Goal: Transaction & Acquisition: Purchase product/service

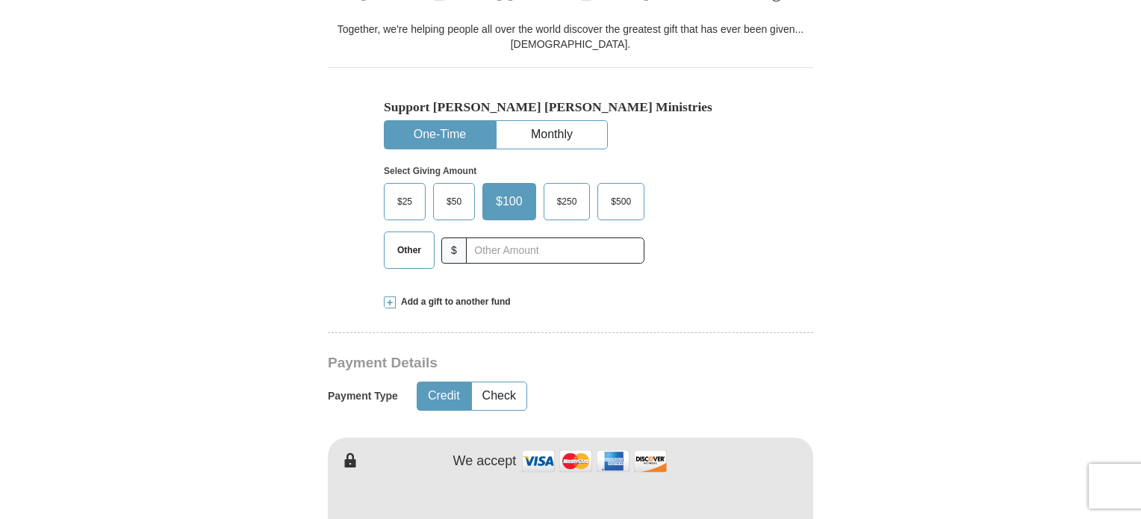
scroll to position [448, 0]
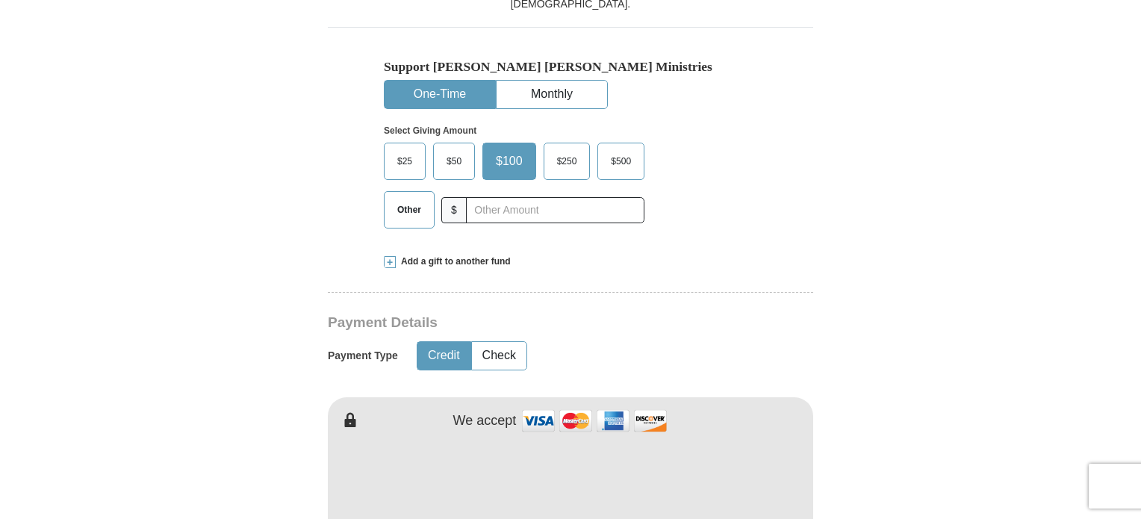
click at [618, 157] on span "$500" at bounding box center [620, 161] width 35 height 22
click at [0, 0] on input "$500" at bounding box center [0, 0] width 0 height 0
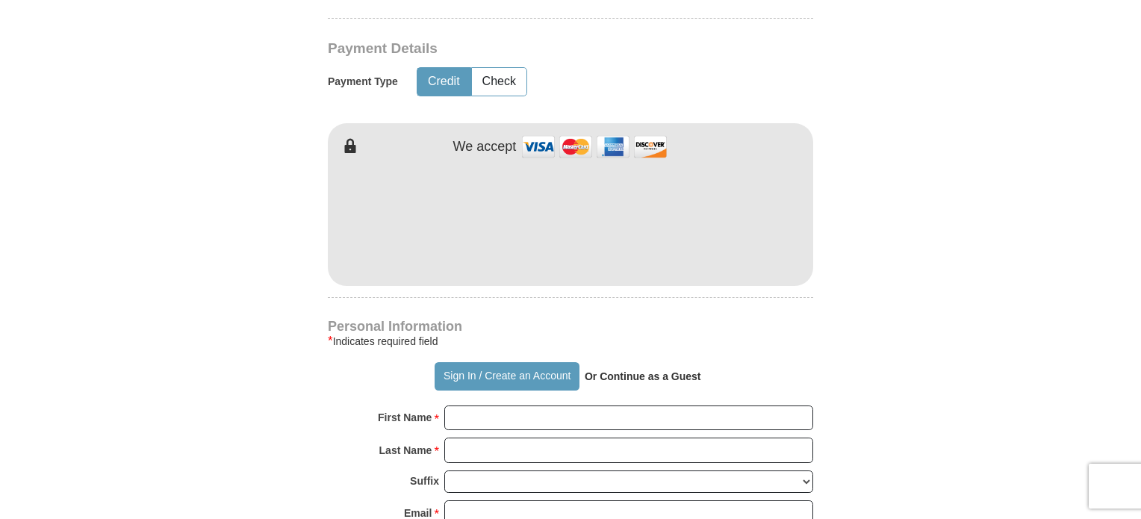
scroll to position [821, 0]
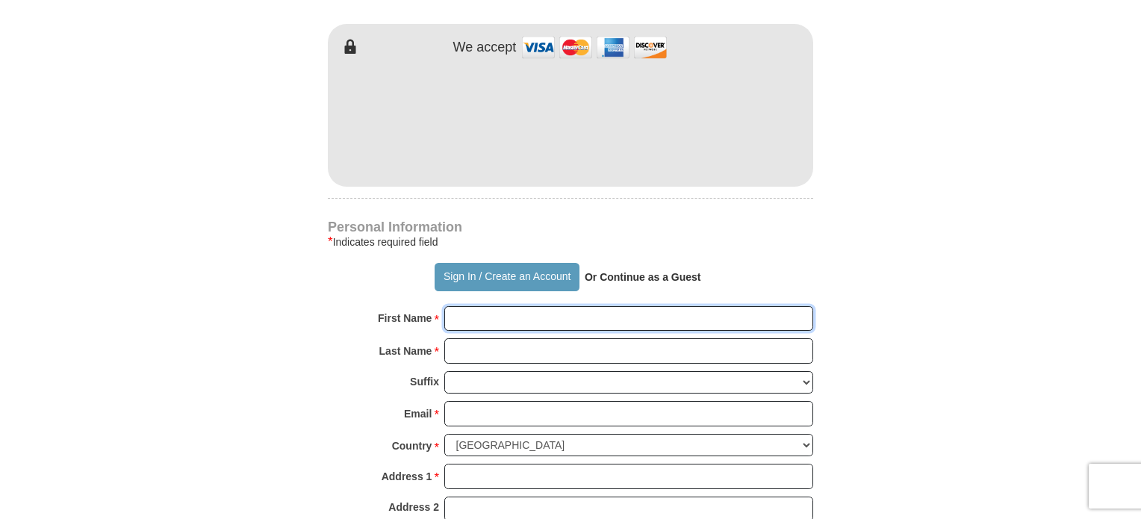
click at [602, 310] on input "First Name *" at bounding box center [628, 318] width 369 height 25
type input "[PERSON_NAME]"
click at [555, 351] on input "Last Name *" at bounding box center [628, 350] width 369 height 25
type input "[PERSON_NAME]"
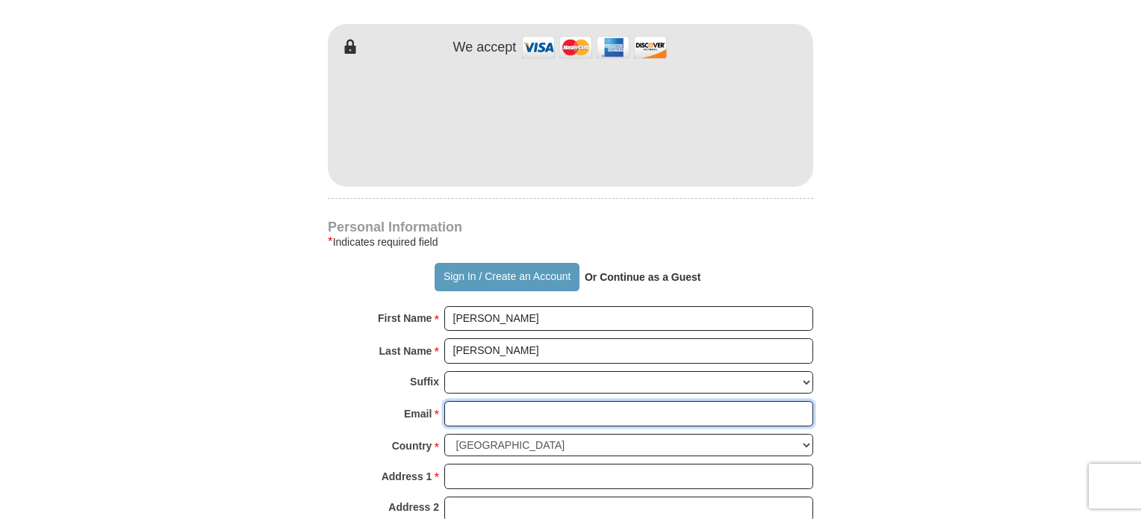
click at [553, 409] on input "Email *" at bounding box center [628, 413] width 369 height 25
type input "[EMAIL_ADDRESS][DOMAIN_NAME]"
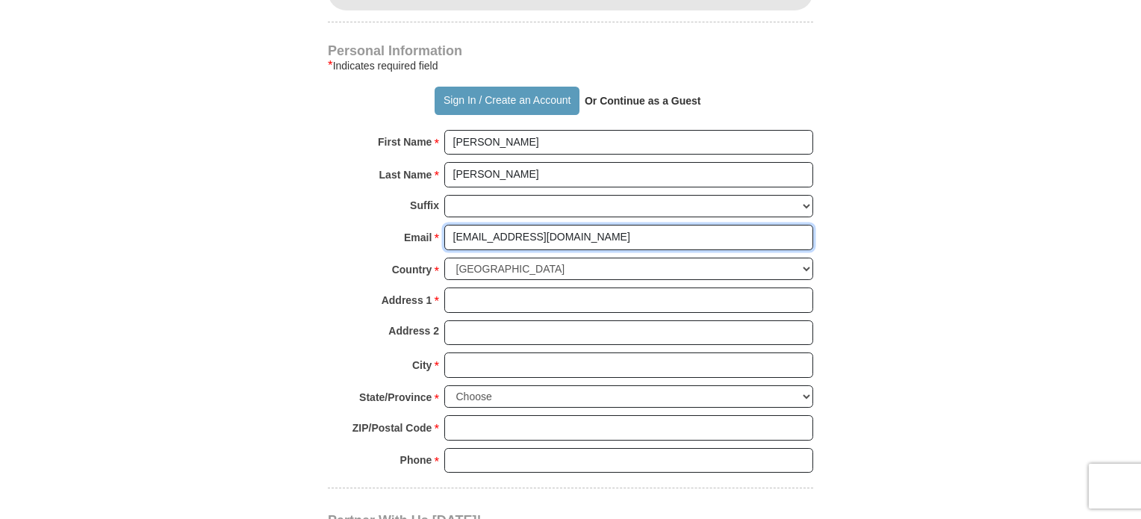
scroll to position [1045, 0]
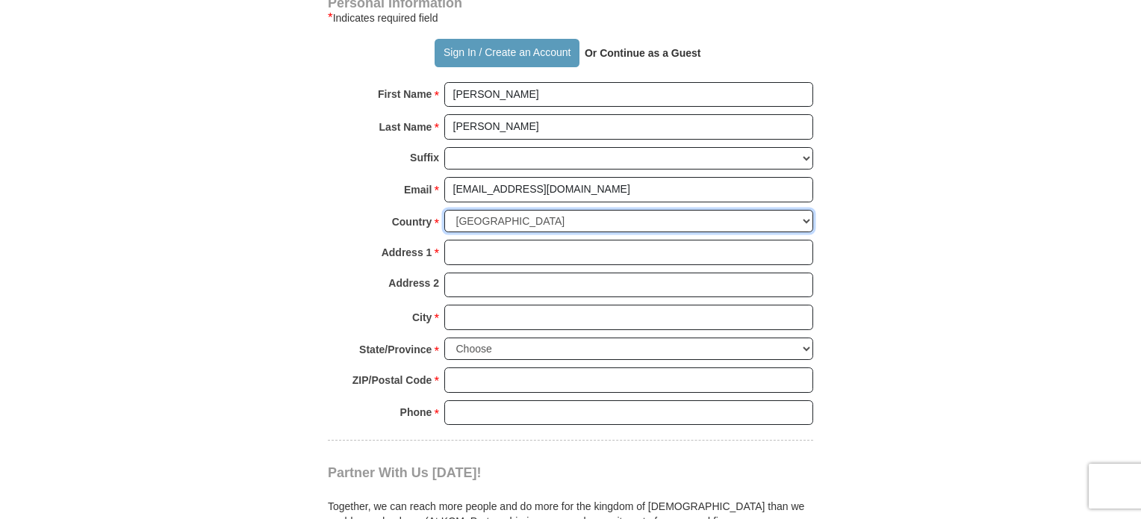
click at [539, 217] on select "[GEOGRAPHIC_DATA] [GEOGRAPHIC_DATA] [GEOGRAPHIC_DATA] [GEOGRAPHIC_DATA] [GEOGRA…" at bounding box center [628, 221] width 369 height 23
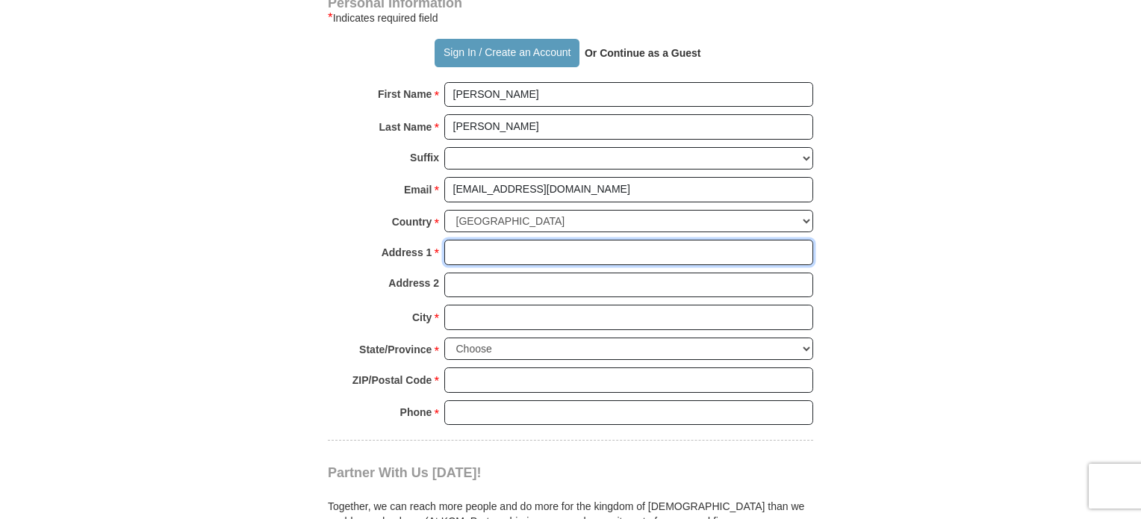
click at [531, 256] on input "Address 1 *" at bounding box center [628, 252] width 369 height 25
type input "POB 54281"
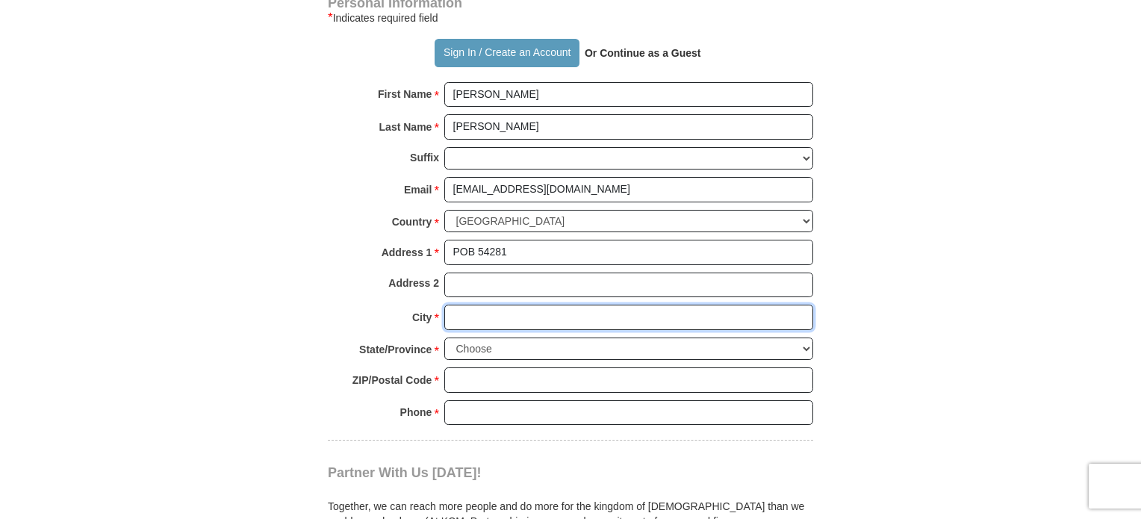
click at [508, 320] on input "City *" at bounding box center [628, 317] width 369 height 25
type input "Tulsa"
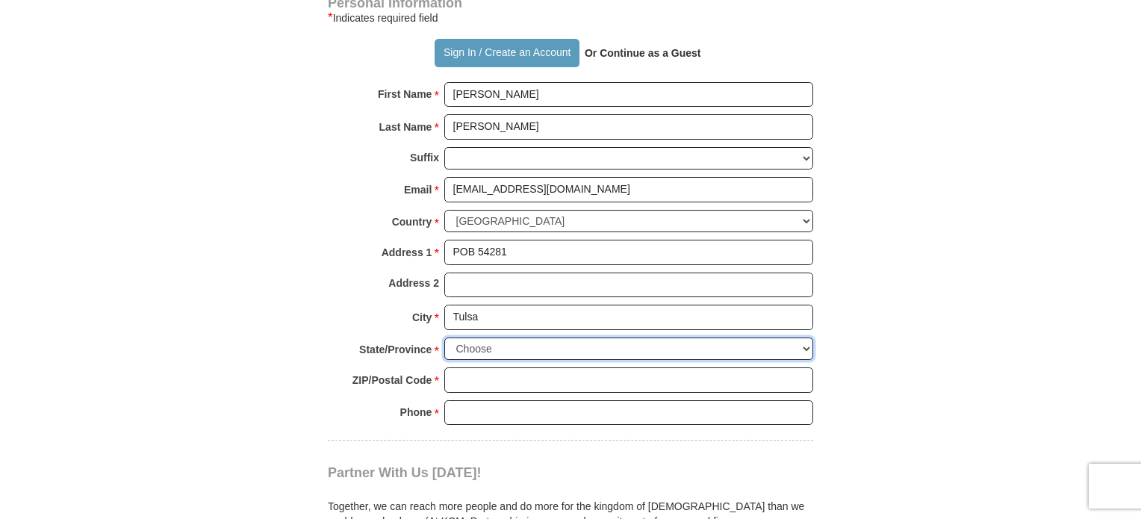
click at [526, 342] on select "Choose [US_STATE] [US_STATE] [US_STATE] [US_STATE] [US_STATE] Armed Forces Amer…" at bounding box center [628, 348] width 369 height 23
select select "OK"
click at [444, 337] on select "Choose [US_STATE] [US_STATE] [US_STATE] [US_STATE] [US_STATE] Armed Forces Amer…" at bounding box center [628, 348] width 369 height 23
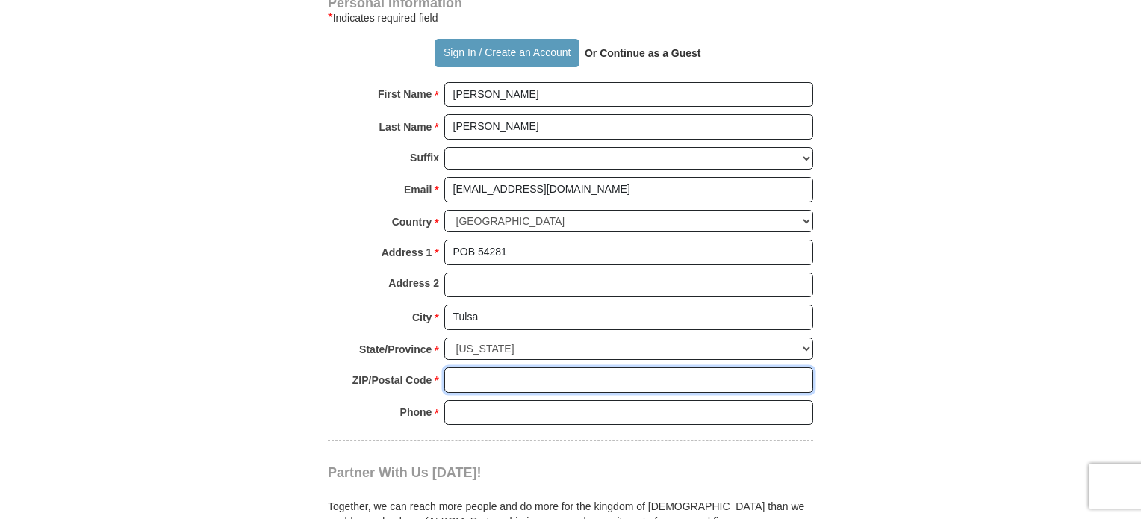
click at [555, 375] on input "ZIP/Postal Code *" at bounding box center [628, 379] width 369 height 25
type input "74155"
click at [558, 411] on input "Phone * *" at bounding box center [628, 412] width 369 height 25
type input "9183139197"
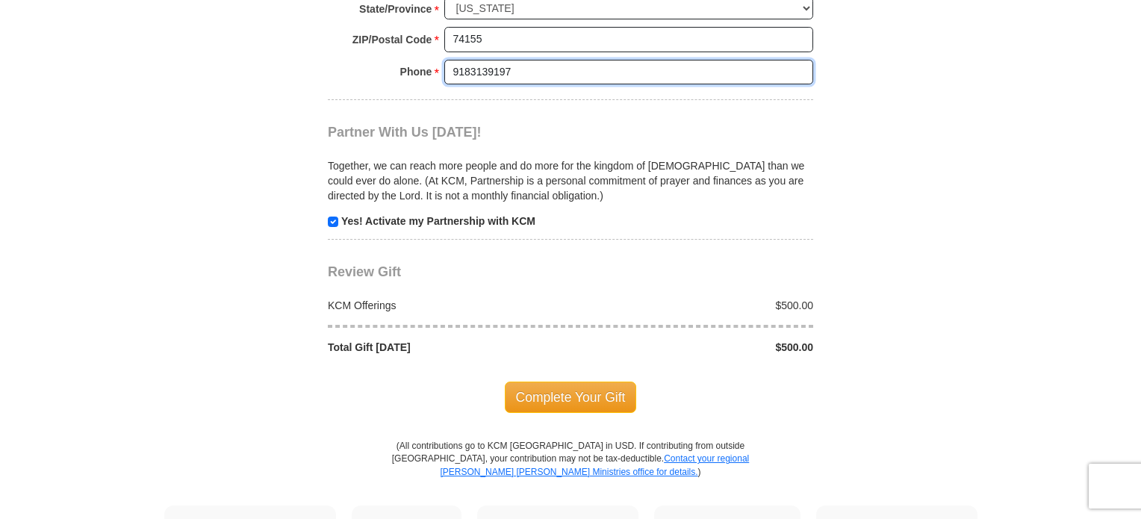
scroll to position [1418, 0]
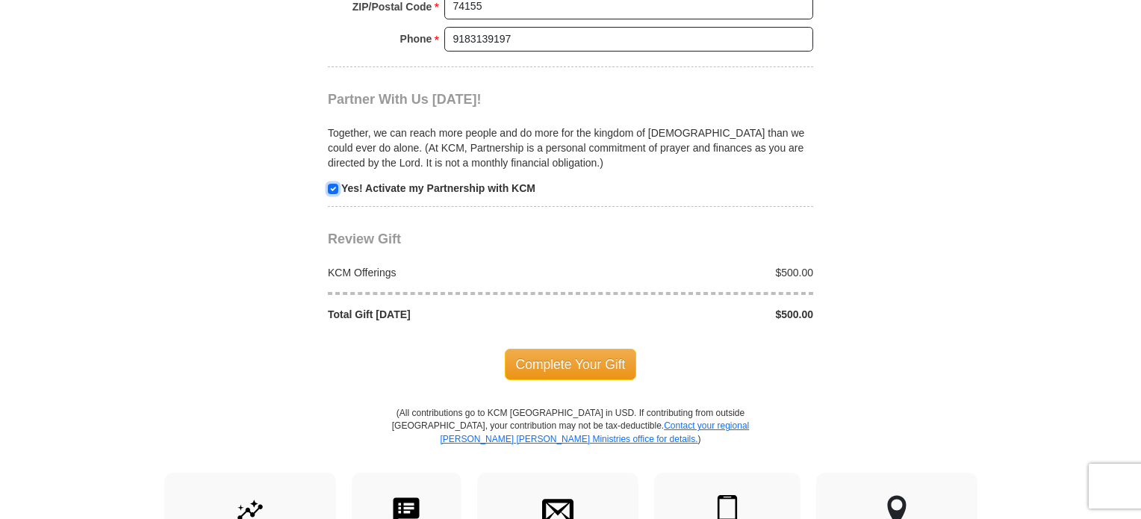
click at [331, 184] on input "checkbox" at bounding box center [333, 189] width 10 height 10
checkbox input "false"
click at [590, 353] on span "Complete Your Gift" at bounding box center [571, 364] width 132 height 31
